Goal: Transaction & Acquisition: Download file/media

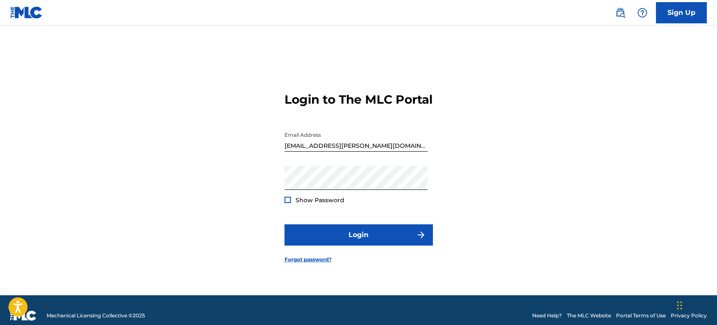
click at [286, 203] on div at bounding box center [288, 199] width 6 height 6
click at [287, 202] on img at bounding box center [288, 199] width 5 height 5
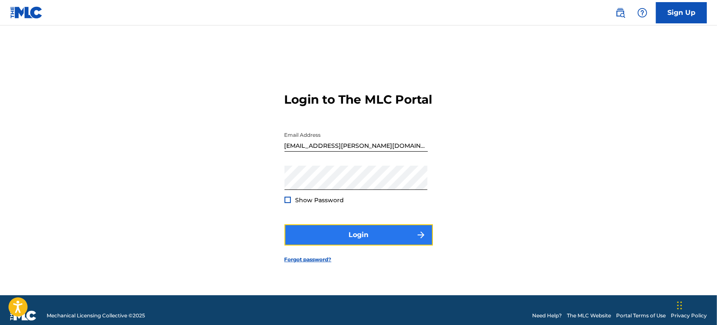
click at [341, 242] on button "Login" at bounding box center [359, 234] width 148 height 21
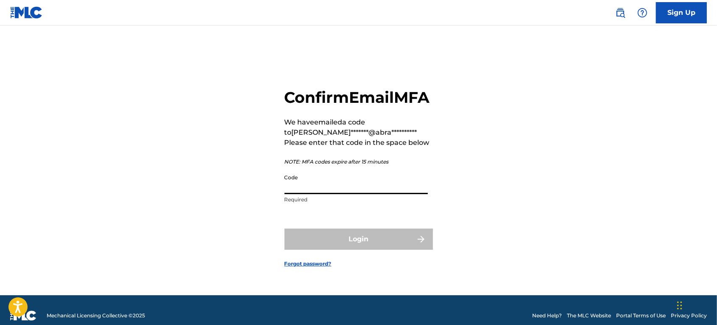
click at [332, 194] on input "Code" at bounding box center [356, 182] width 143 height 24
paste input "691039"
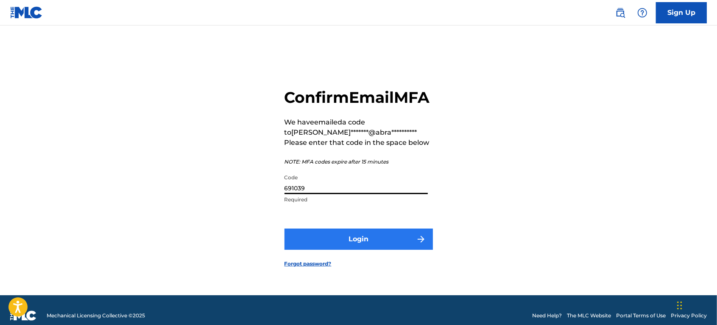
type input "691039"
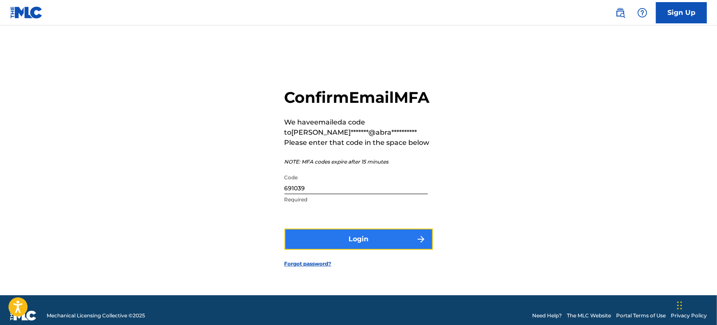
click at [339, 248] on button "Login" at bounding box center [359, 238] width 148 height 21
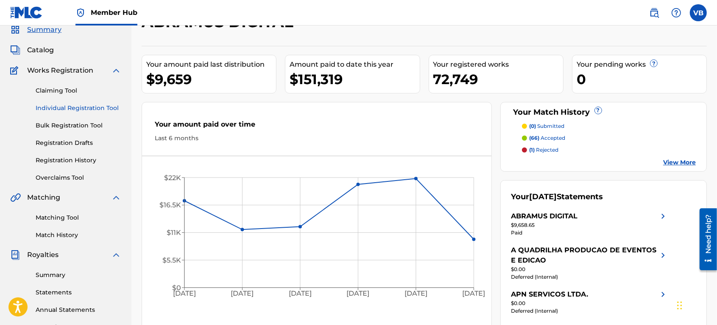
scroll to position [106, 0]
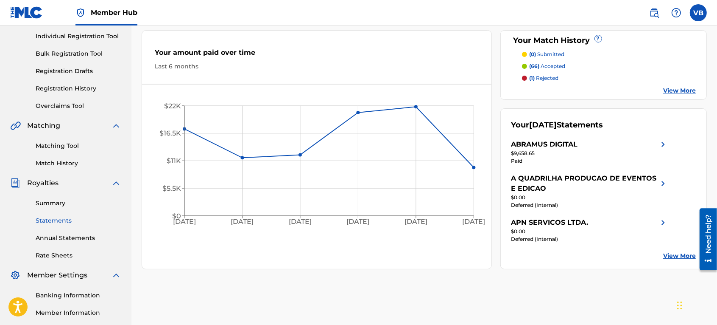
click at [56, 219] on link "Statements" at bounding box center [79, 220] width 86 height 9
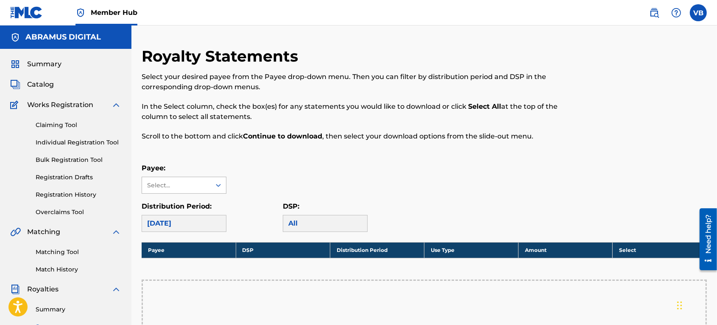
click at [174, 179] on div "Select..." at bounding box center [176, 185] width 69 height 16
click at [272, 160] on div "Royalty Statements Select your desired payee from the Payee drop-down menu. The…" at bounding box center [425, 299] width 566 height 505
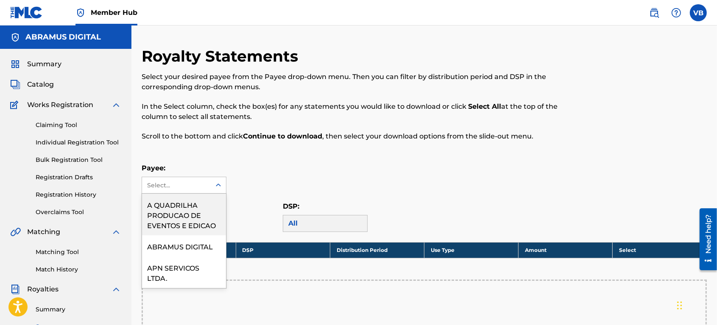
click at [163, 184] on div "Select..." at bounding box center [176, 185] width 58 height 9
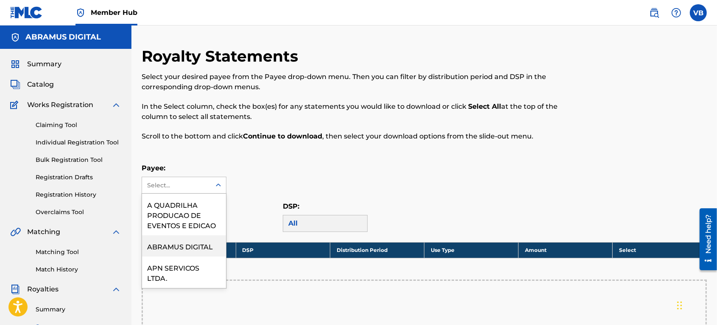
click at [165, 247] on div "ABRAMUS DIGITAL" at bounding box center [184, 245] width 84 height 21
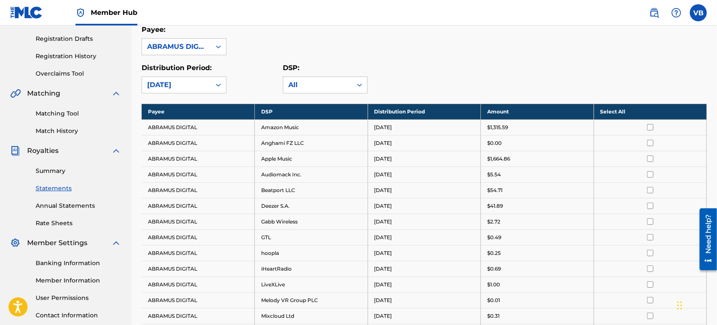
scroll to position [159, 0]
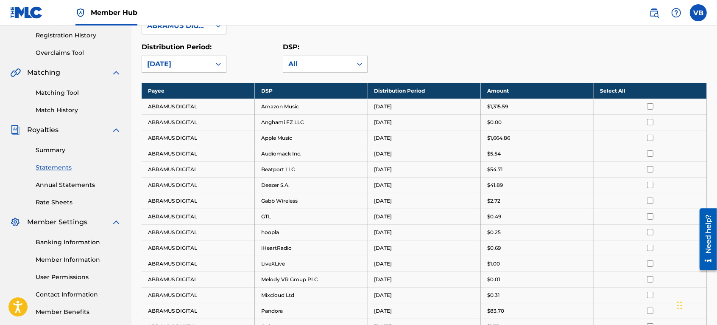
click at [193, 64] on div "[DATE]" at bounding box center [176, 64] width 59 height 10
click at [608, 86] on th "Select All" at bounding box center [650, 91] width 113 height 16
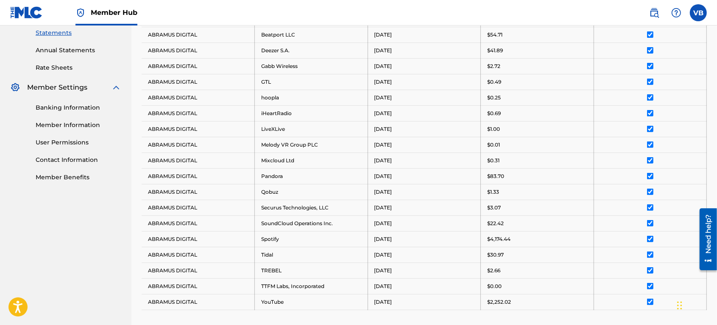
scroll to position [432, 0]
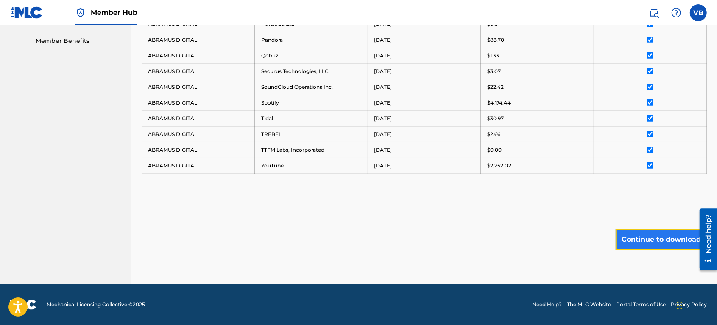
click at [644, 241] on button "Continue to download" at bounding box center [661, 239] width 91 height 21
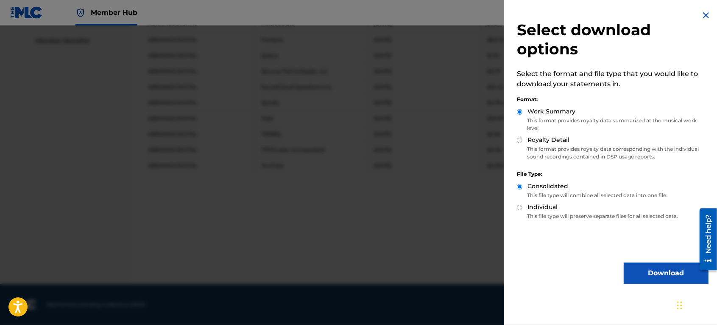
click at [542, 141] on label "Royalty Detail" at bounding box center [549, 139] width 42 height 9
click at [523, 141] on input "Royalty Detail" at bounding box center [520, 140] width 6 height 6
radio input "true"
click at [646, 276] on button "Download" at bounding box center [666, 272] width 85 height 21
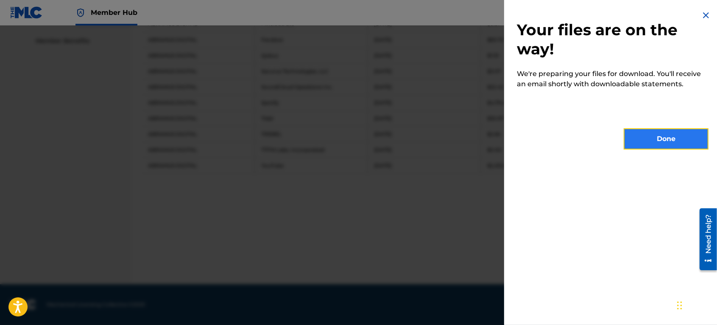
click at [640, 137] on button "Done" at bounding box center [666, 138] width 85 height 21
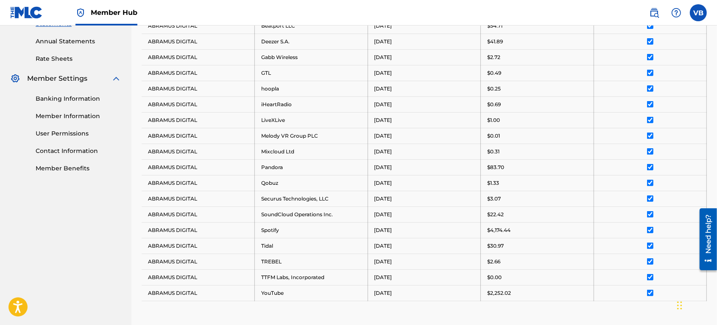
scroll to position [167, 0]
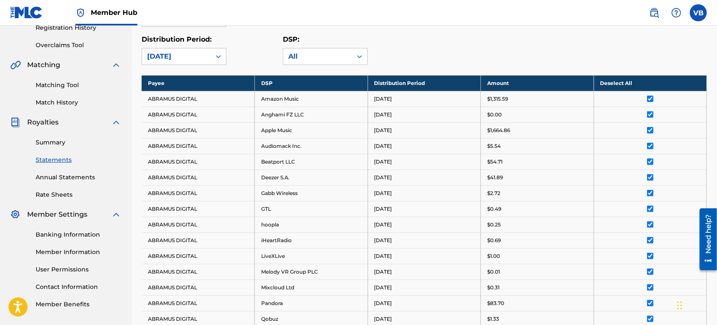
click at [211, 71] on div "Royalty Statements Select your desired payee from the Payee drop-down menu. The…" at bounding box center [425, 213] width 566 height 667
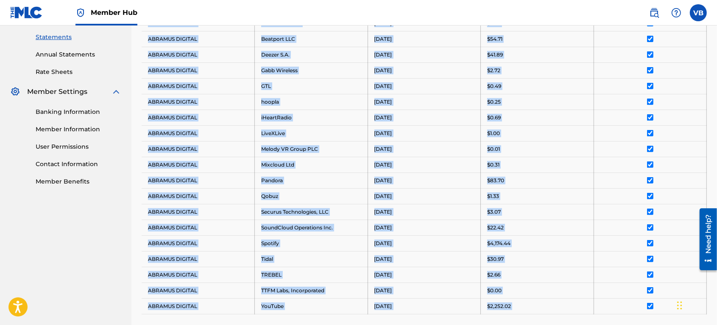
scroll to position [400, 0]
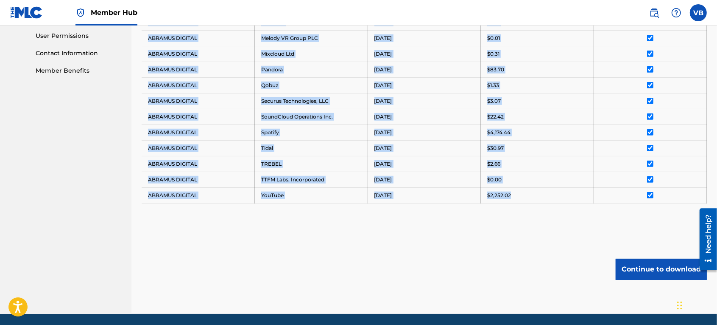
drag, startPoint x: 156, startPoint y: 87, endPoint x: 669, endPoint y: 210, distance: 527.0
click at [672, 206] on div "Payee DSP Distribution Period Amount Deselect All ABRAMUS DIGITAL Amazon Music …" at bounding box center [425, 33] width 566 height 383
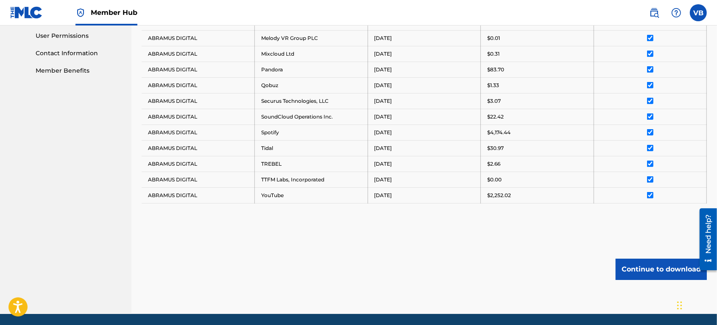
copy tbody
click at [361, 272] on div "Continue to download" at bounding box center [425, 268] width 566 height 21
click at [385, 262] on div "Continue to download" at bounding box center [425, 268] width 566 height 21
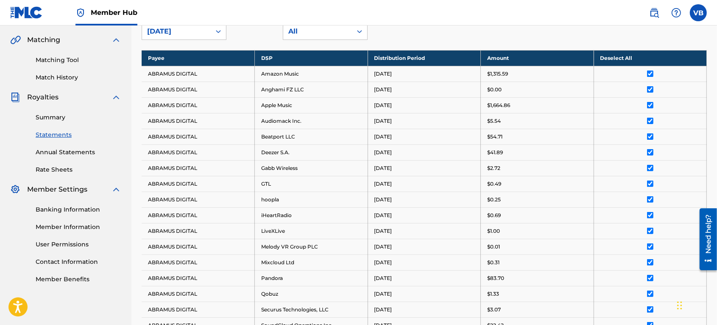
scroll to position [188, 0]
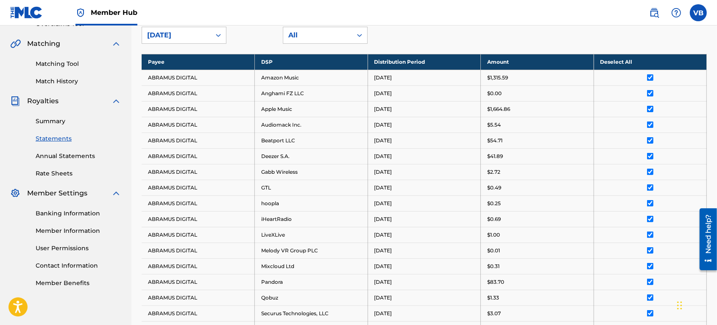
click at [546, 33] on div "Distribution Period: [DATE] DSP: All" at bounding box center [425, 28] width 566 height 31
